Goal: Ask a question

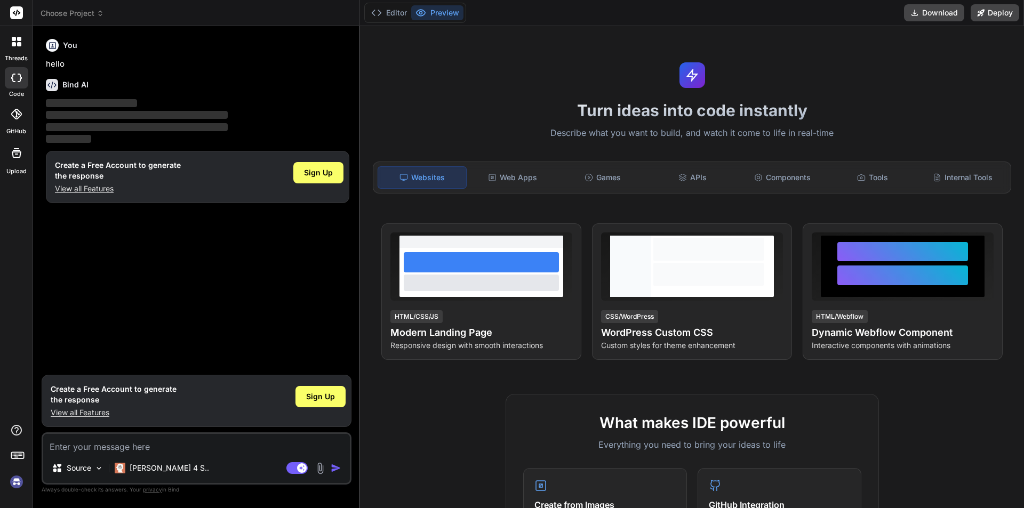
type textarea "x"
click at [134, 449] on textarea at bounding box center [196, 443] width 307 height 19
type textarea "h"
type textarea "x"
type textarea "hi"
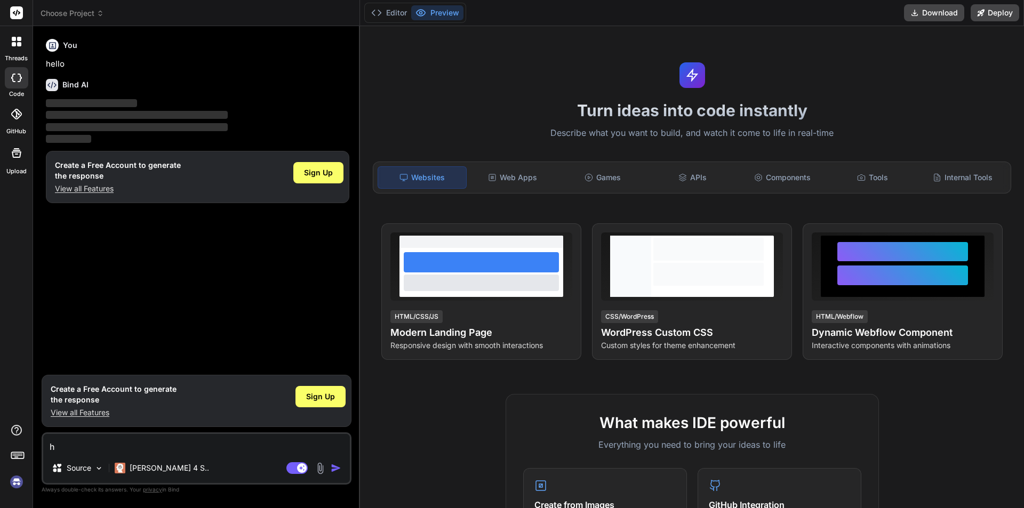
type textarea "x"
type textarea "hi"
click at [335, 466] on img "button" at bounding box center [336, 468] width 11 height 11
click at [169, 444] on textarea "hi" at bounding box center [196, 443] width 307 height 19
click at [14, 12] on icon at bounding box center [17, 13] width 8 height 6
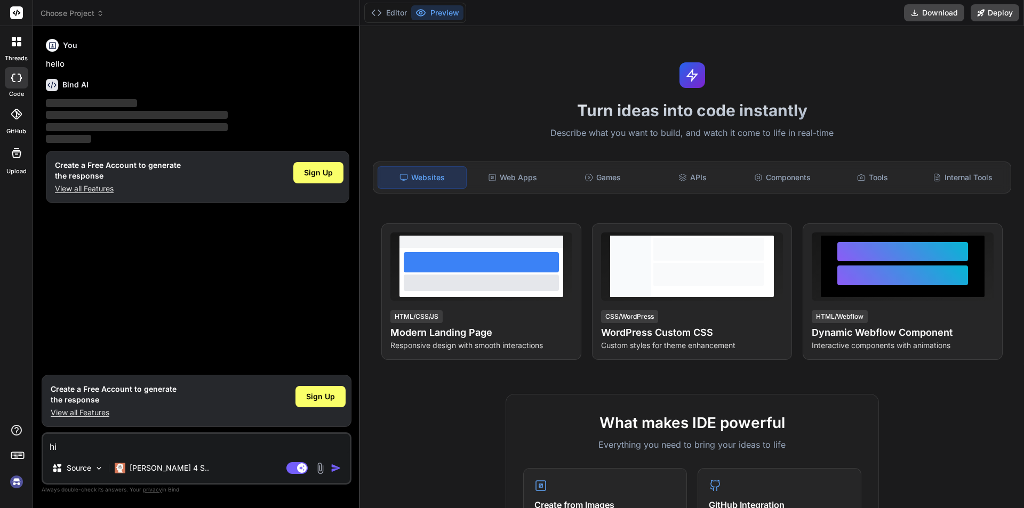
click at [16, 87] on div at bounding box center [16, 77] width 23 height 21
click at [15, 41] on icon at bounding box center [14, 39] width 4 height 4
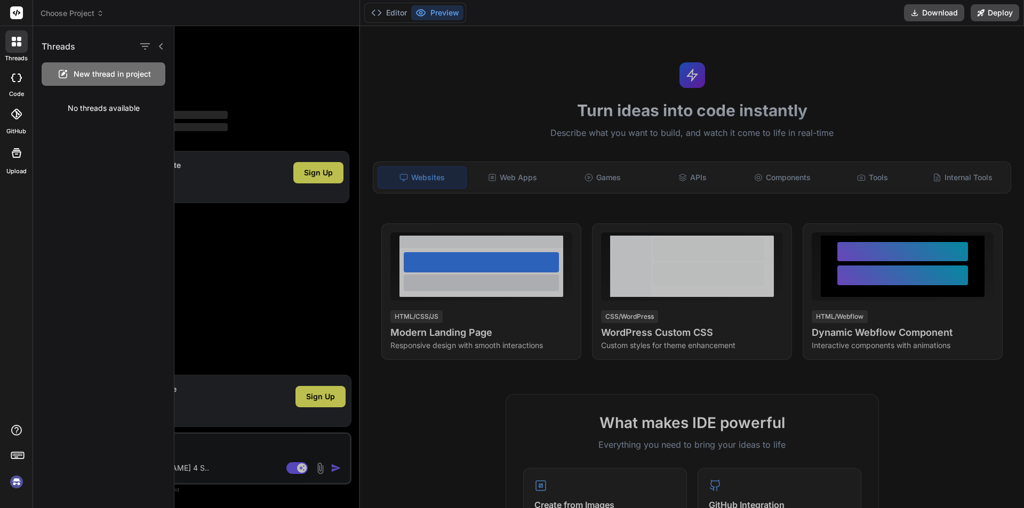
click at [114, 71] on span "New thread in project" at bounding box center [112, 74] width 77 height 11
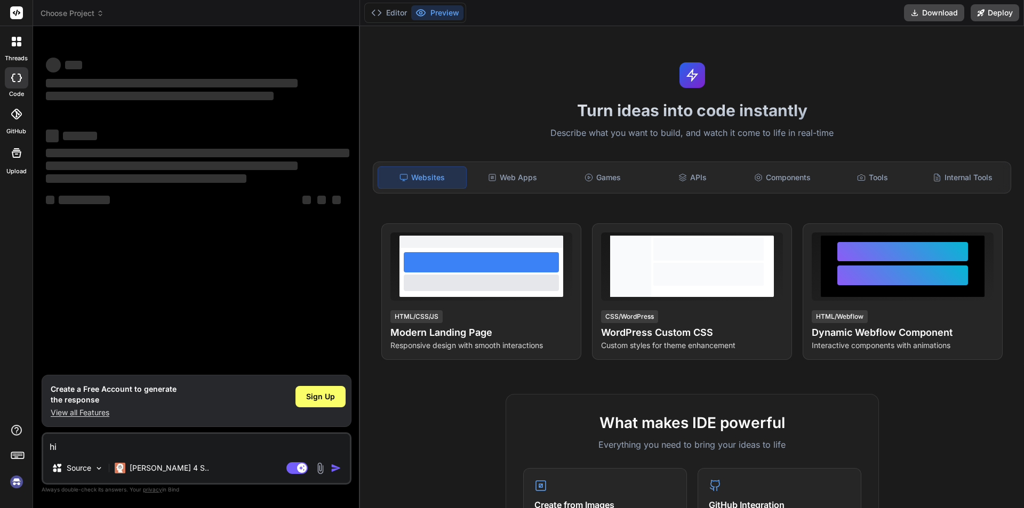
type textarea "x"
